Goal: Go to known website: Access a specific website the user already knows

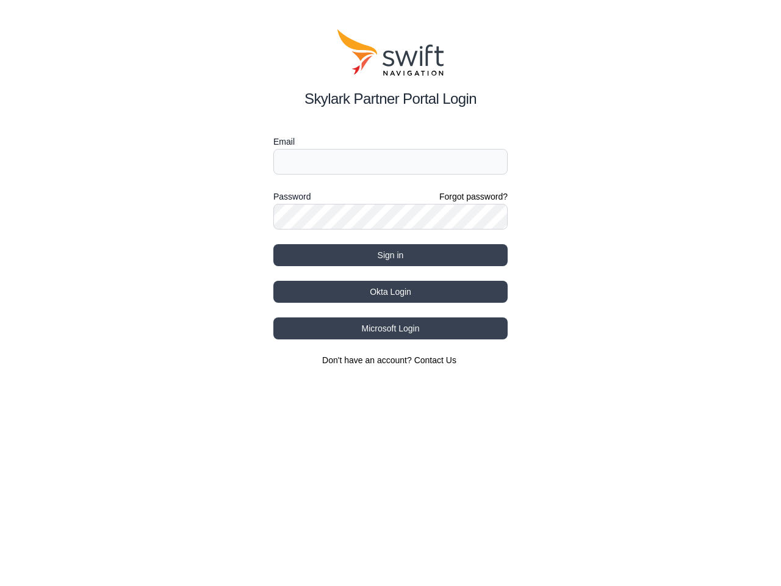
click at [391, 198] on div "Password Forgot password?" at bounding box center [390, 196] width 234 height 15
click at [391, 142] on label "Email" at bounding box center [390, 141] width 234 height 15
click at [292, 196] on label "Password" at bounding box center [291, 196] width 37 height 15
click at [391, 255] on button "Sign in" at bounding box center [390, 255] width 234 height 22
click at [391, 292] on button "Okta Login" at bounding box center [390, 292] width 234 height 22
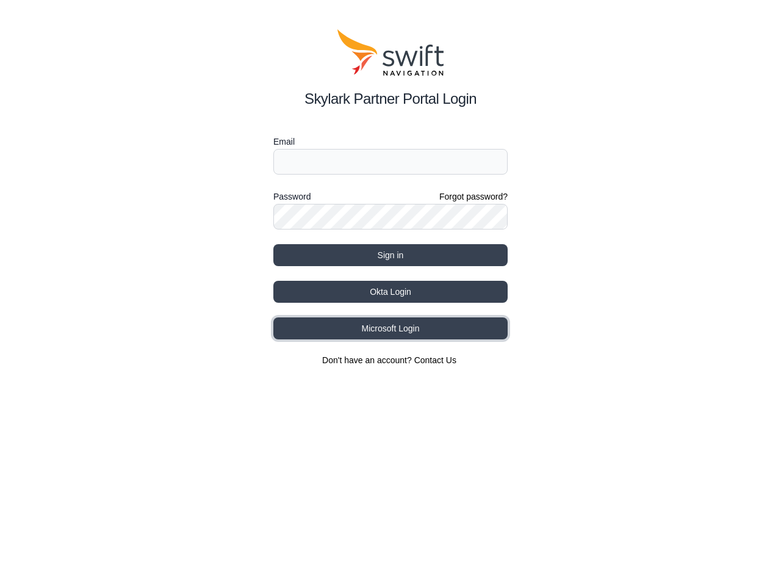
click at [391, 328] on button "Microsoft Login" at bounding box center [390, 328] width 234 height 22
